Goal: Navigation & Orientation: Find specific page/section

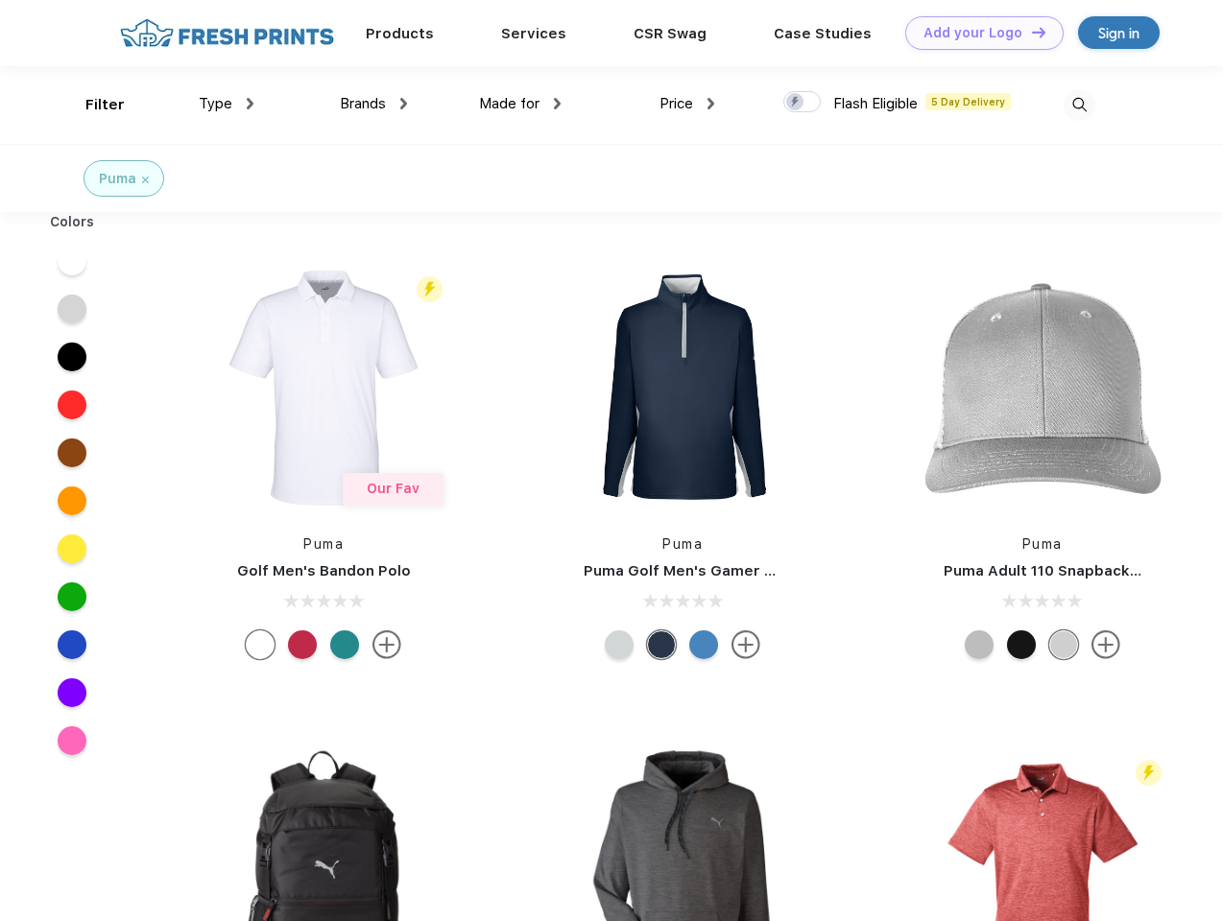
click at [977, 33] on link "Add your Logo Design Tool" at bounding box center [984, 33] width 158 height 34
click at [0, 0] on div "Design Tool" at bounding box center [0, 0] width 0 height 0
click at [1030, 32] on link "Add your Logo Design Tool" at bounding box center [984, 33] width 158 height 34
click at [92, 105] on div "Filter" at bounding box center [104, 105] width 39 height 22
click at [227, 104] on span "Type" at bounding box center [216, 103] width 34 height 17
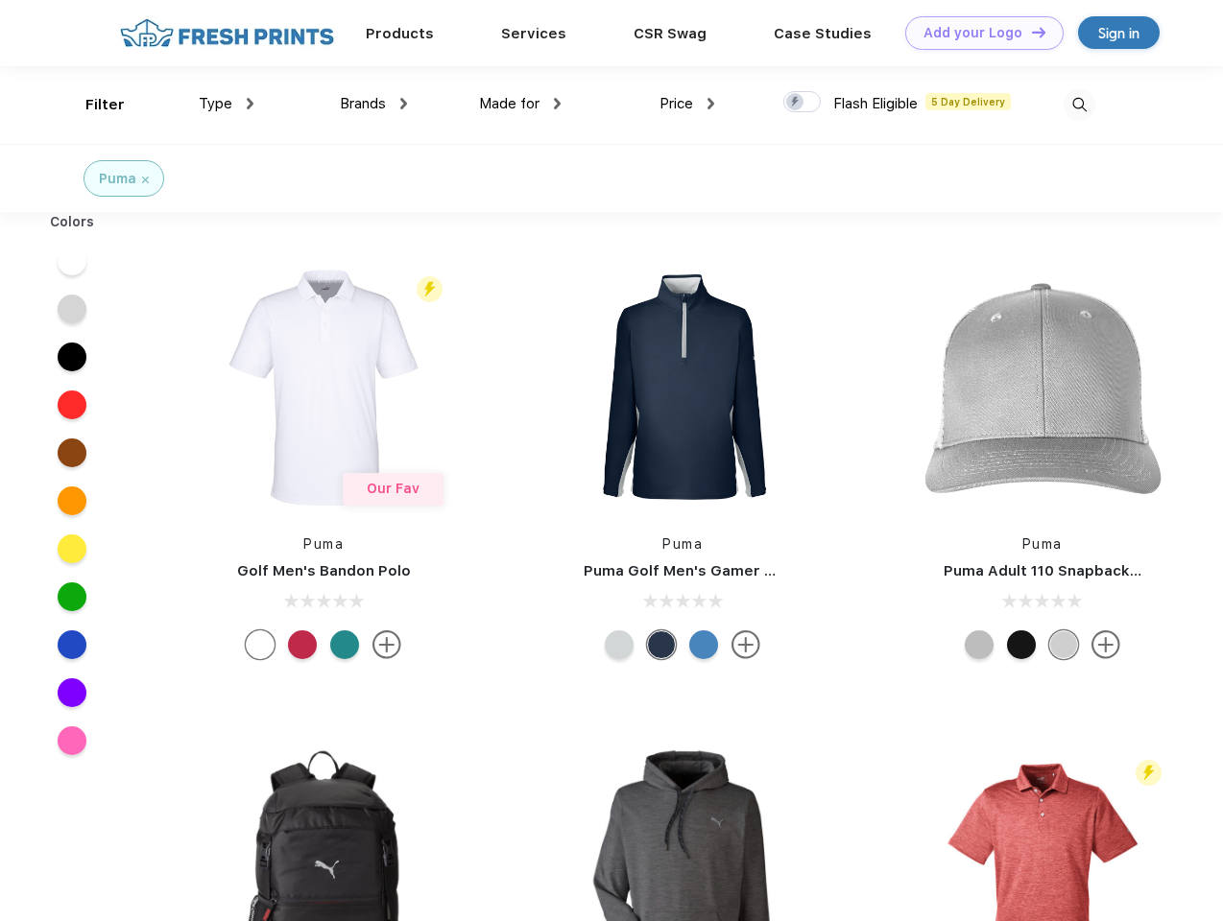
click at [373, 104] on span "Brands" at bounding box center [363, 103] width 46 height 17
click at [520, 104] on span "Made for" at bounding box center [509, 103] width 60 height 17
click at [687, 104] on span "Price" at bounding box center [676, 103] width 34 height 17
click at [802, 103] on div at bounding box center [801, 101] width 37 height 21
click at [796, 103] on input "checkbox" at bounding box center [789, 96] width 12 height 12
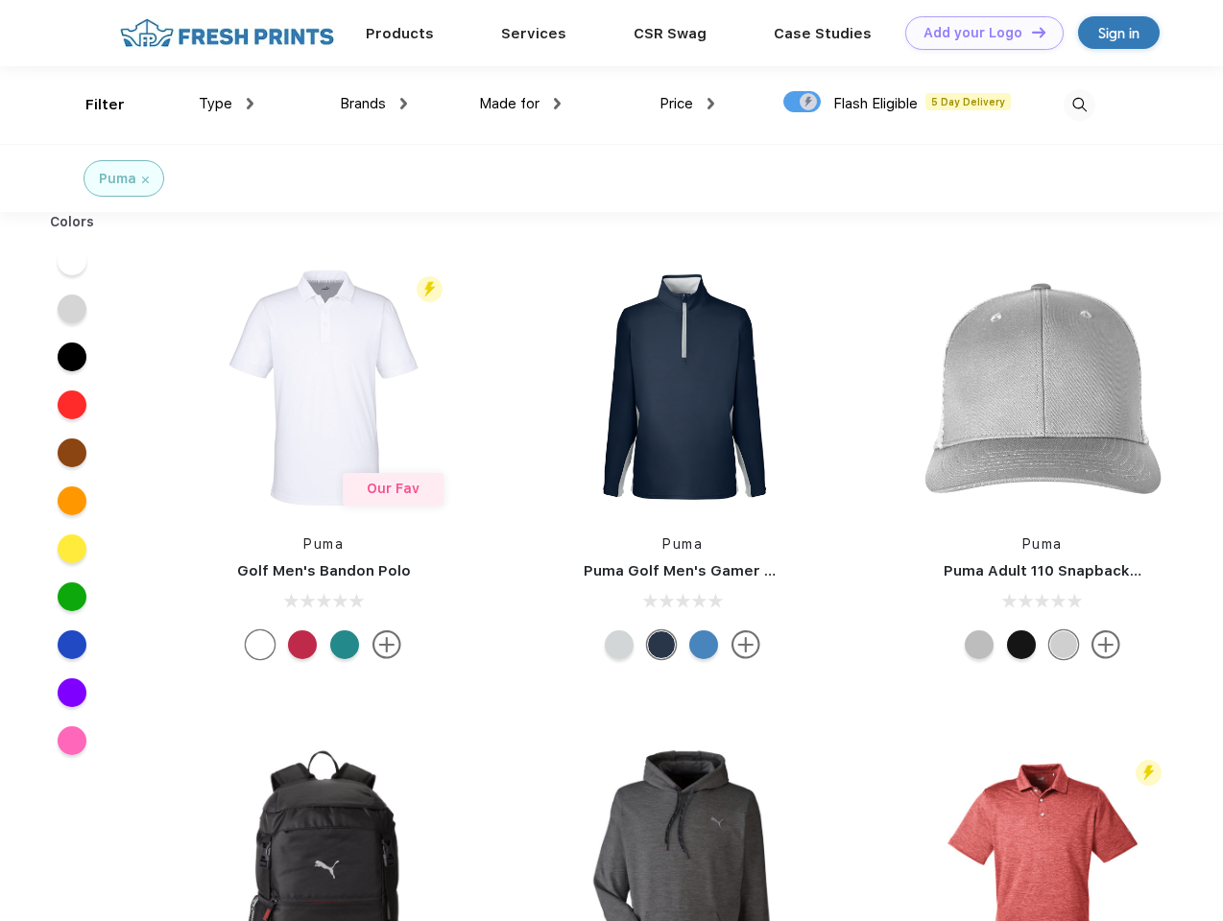
click at [1079, 105] on img at bounding box center [1079, 105] width 32 height 32
